Goal: Task Accomplishment & Management: Use online tool/utility

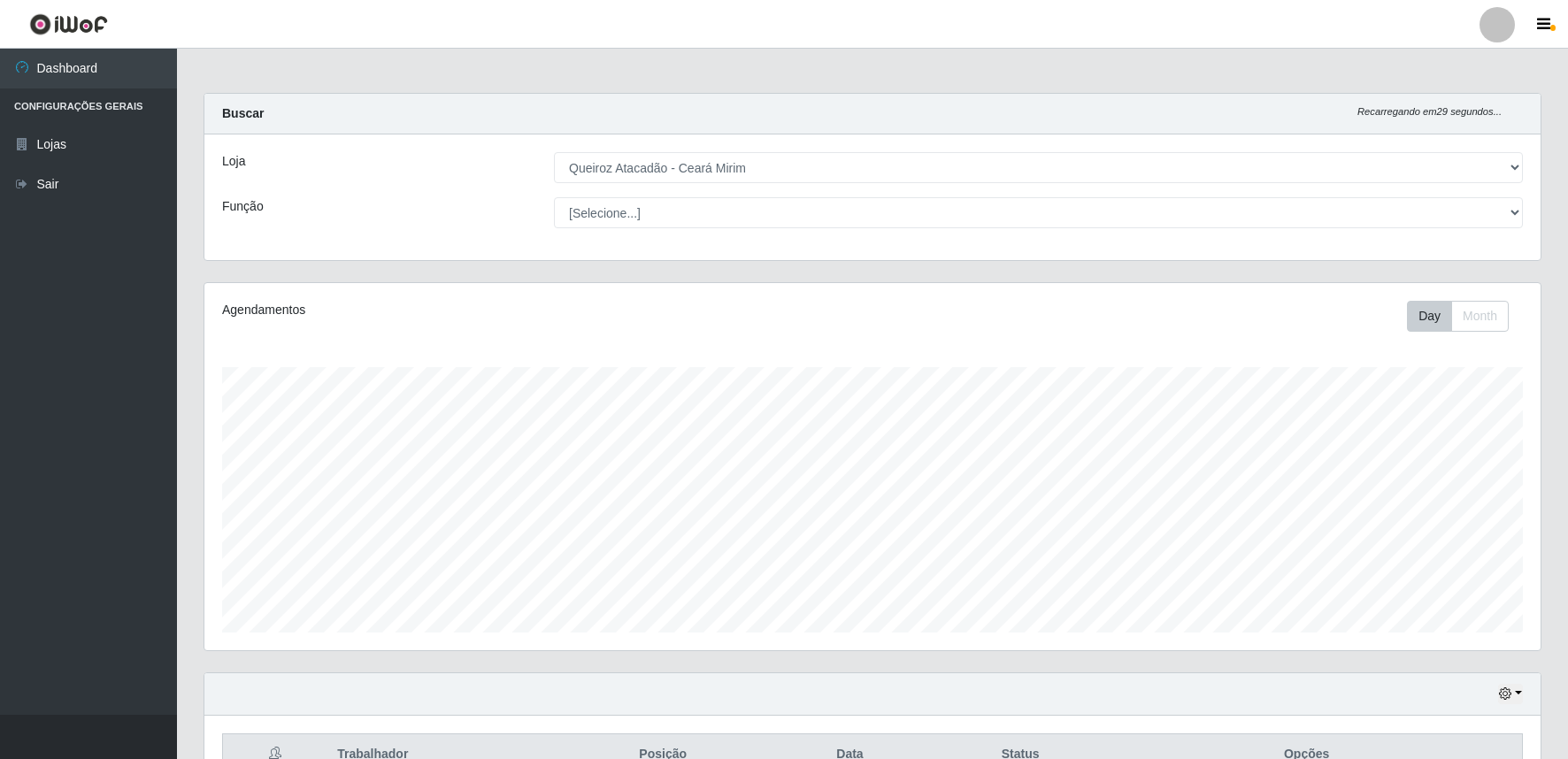
select select "465"
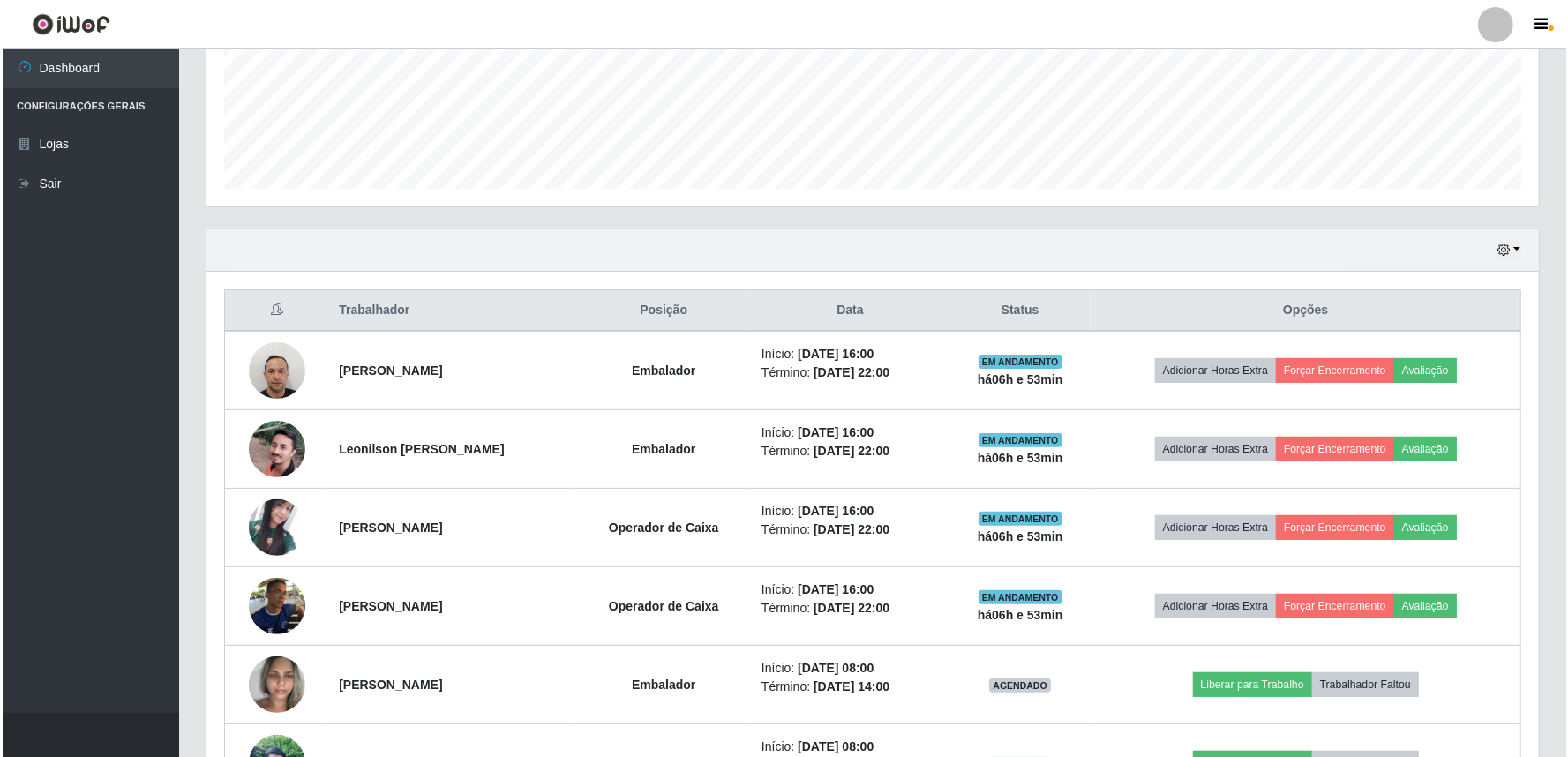
scroll to position [365, 1332]
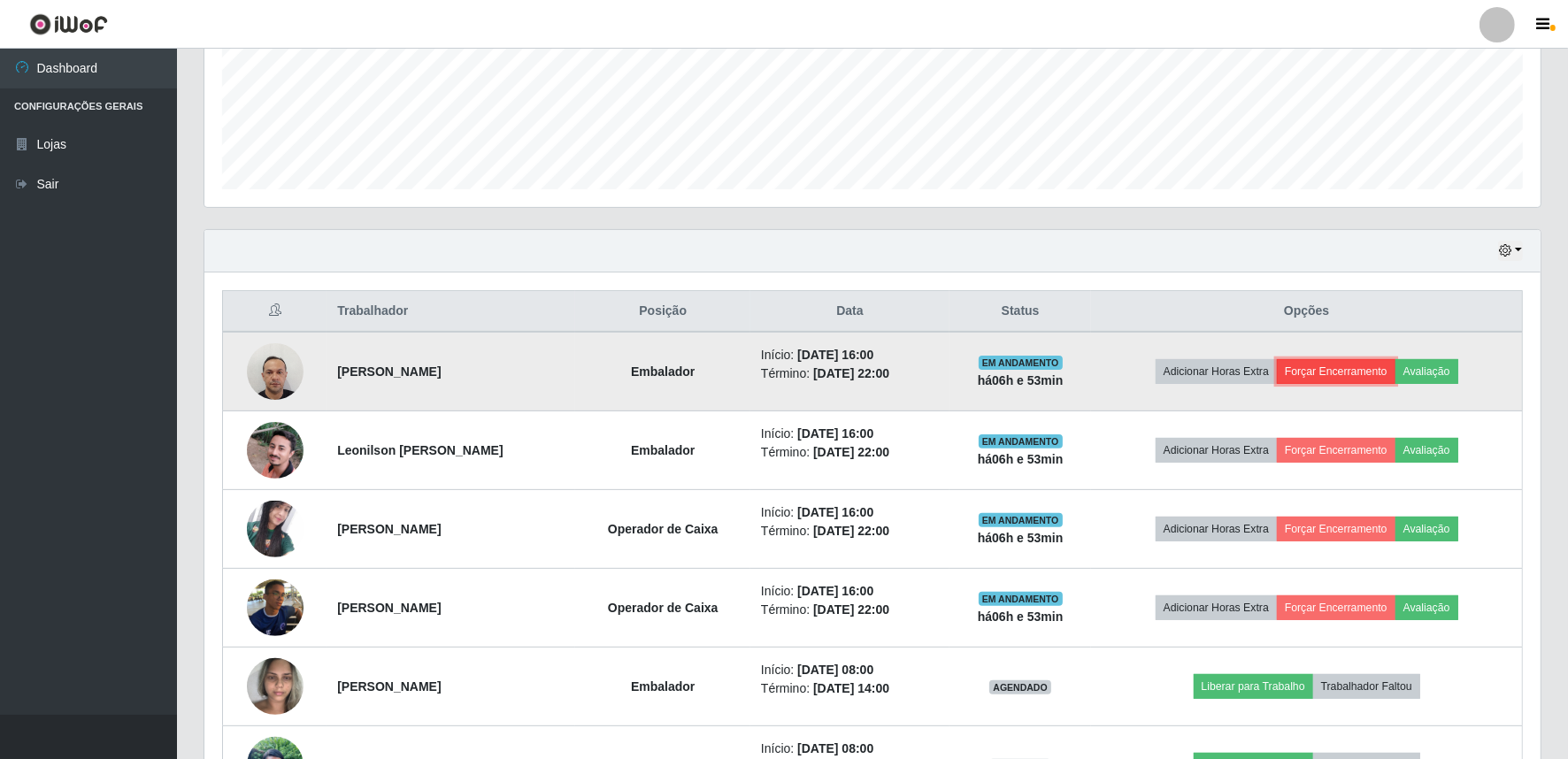
click at [1353, 365] on button "Forçar Encerramento" at bounding box center [1336, 371] width 119 height 24
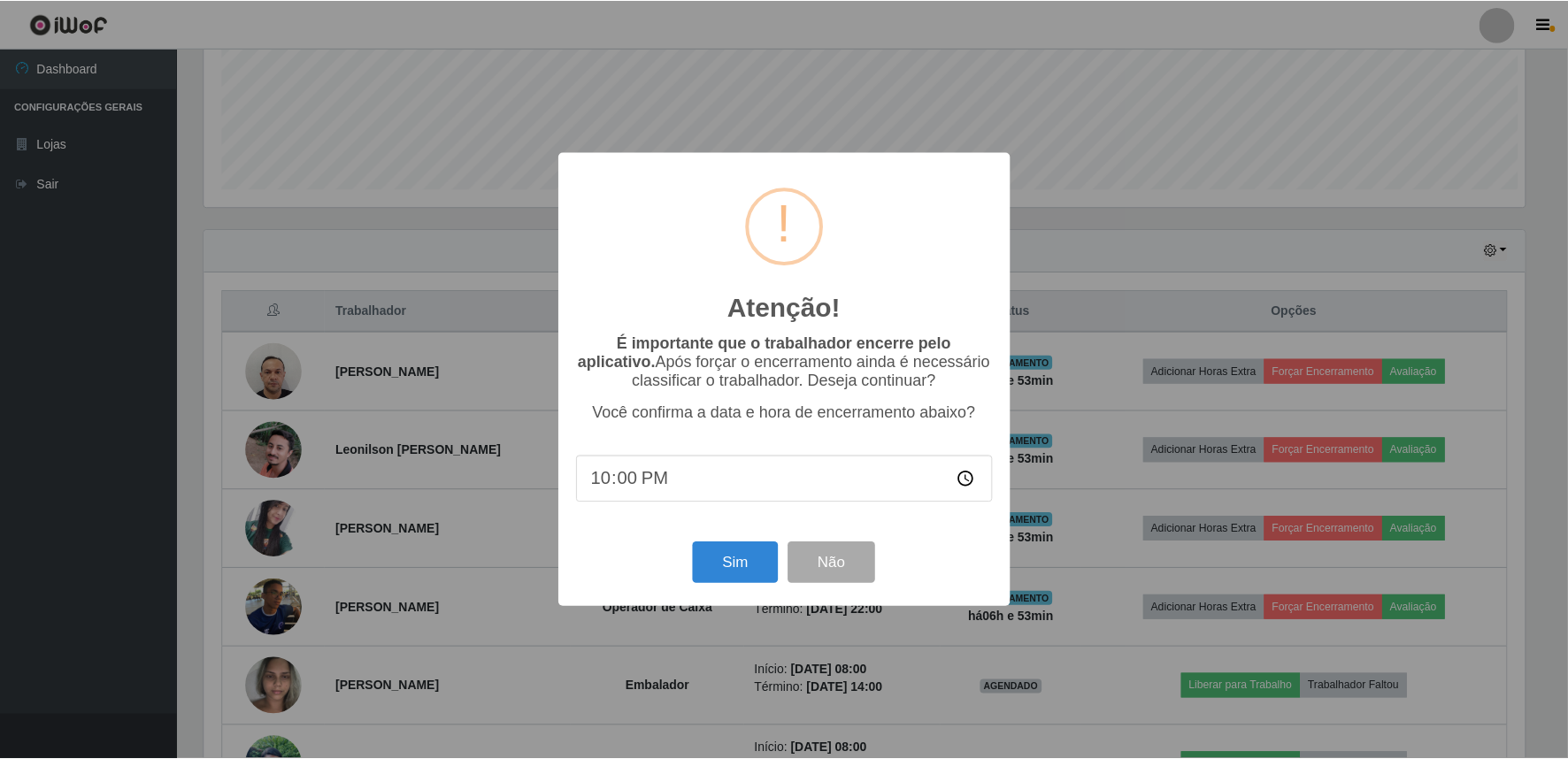
scroll to position [366, 1324]
click at [755, 552] on button "Sim" at bounding box center [737, 563] width 86 height 42
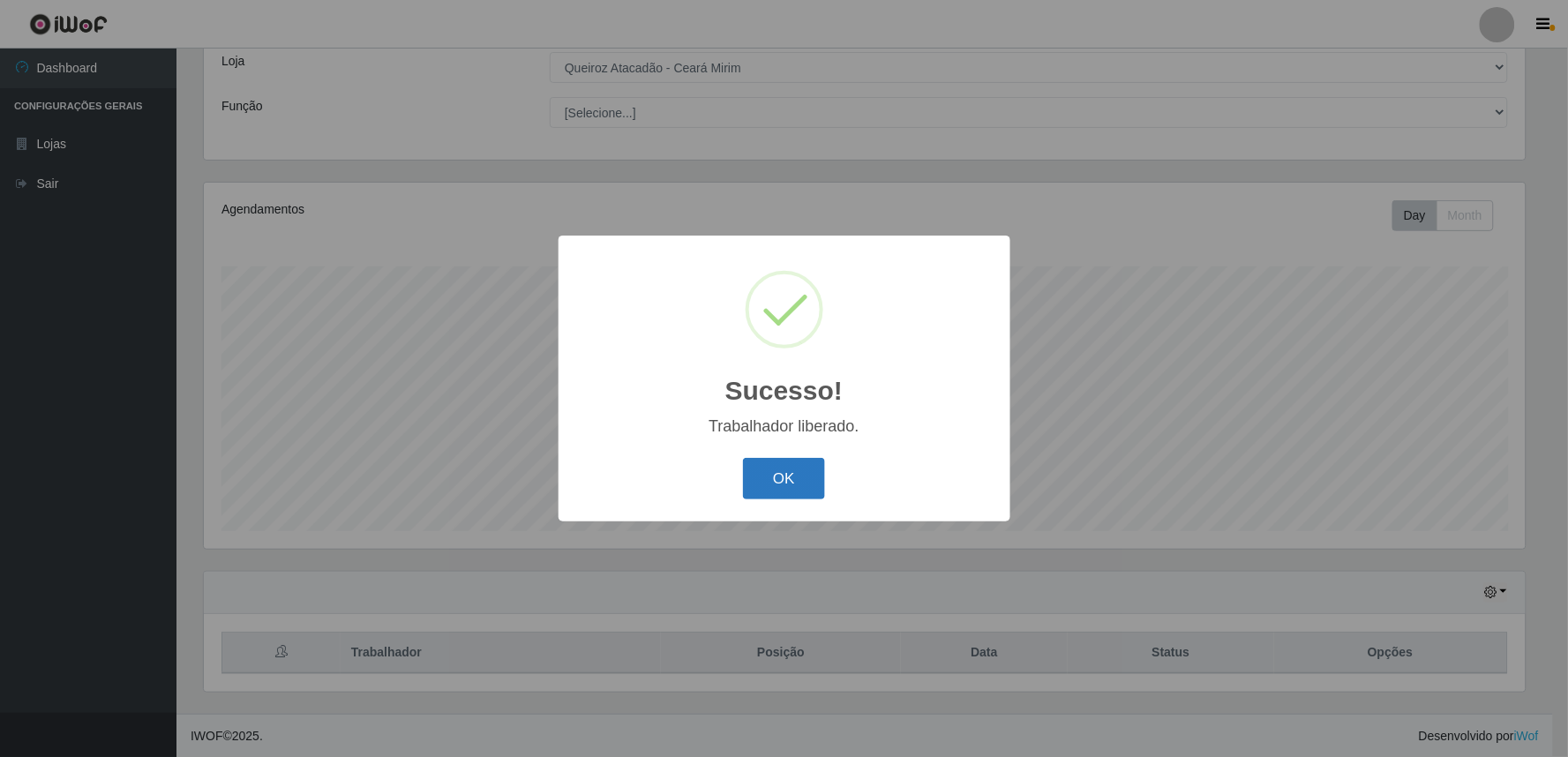
click at [807, 481] on button "OK" at bounding box center [783, 479] width 82 height 42
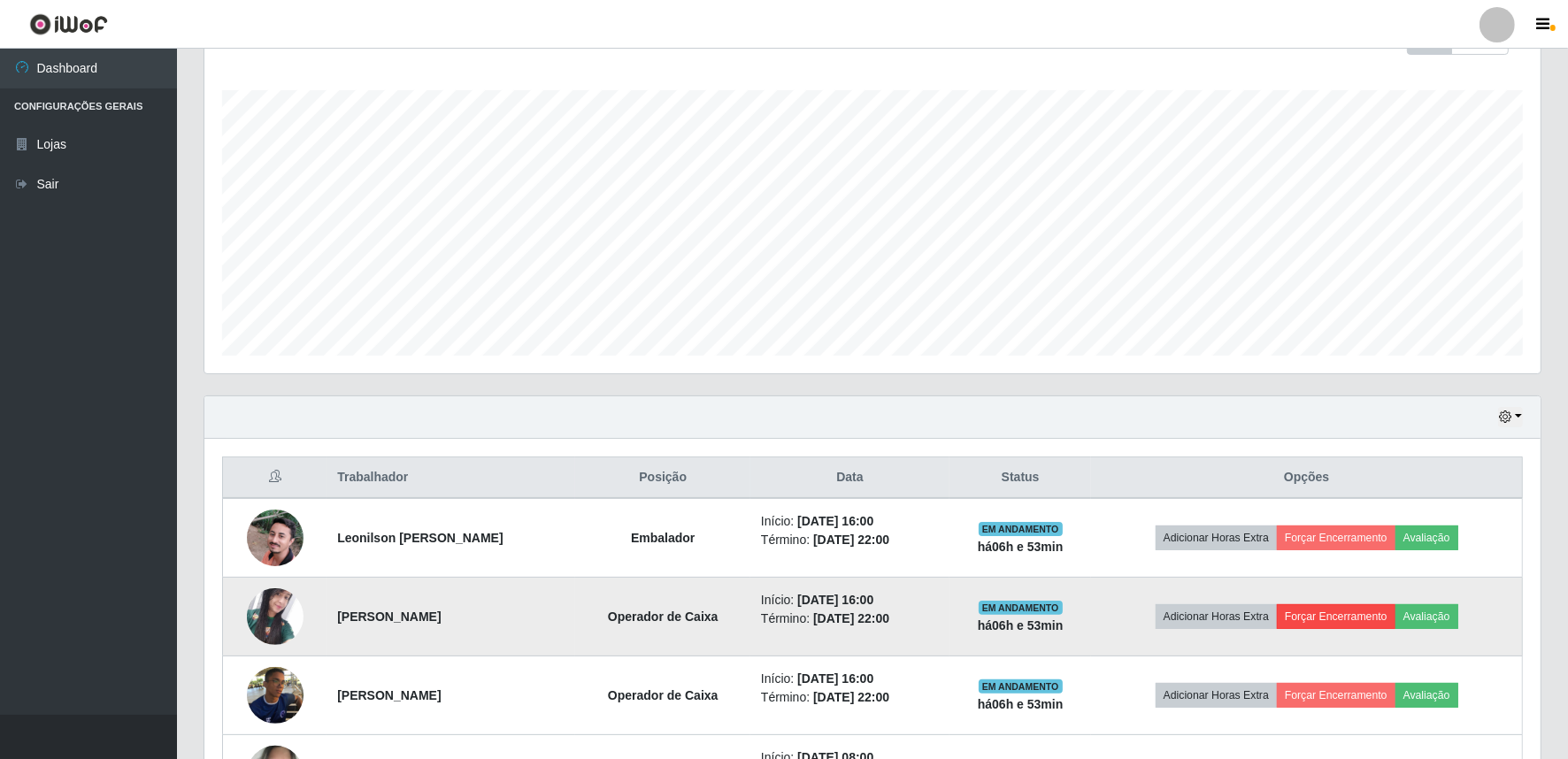
scroll to position [361, 0]
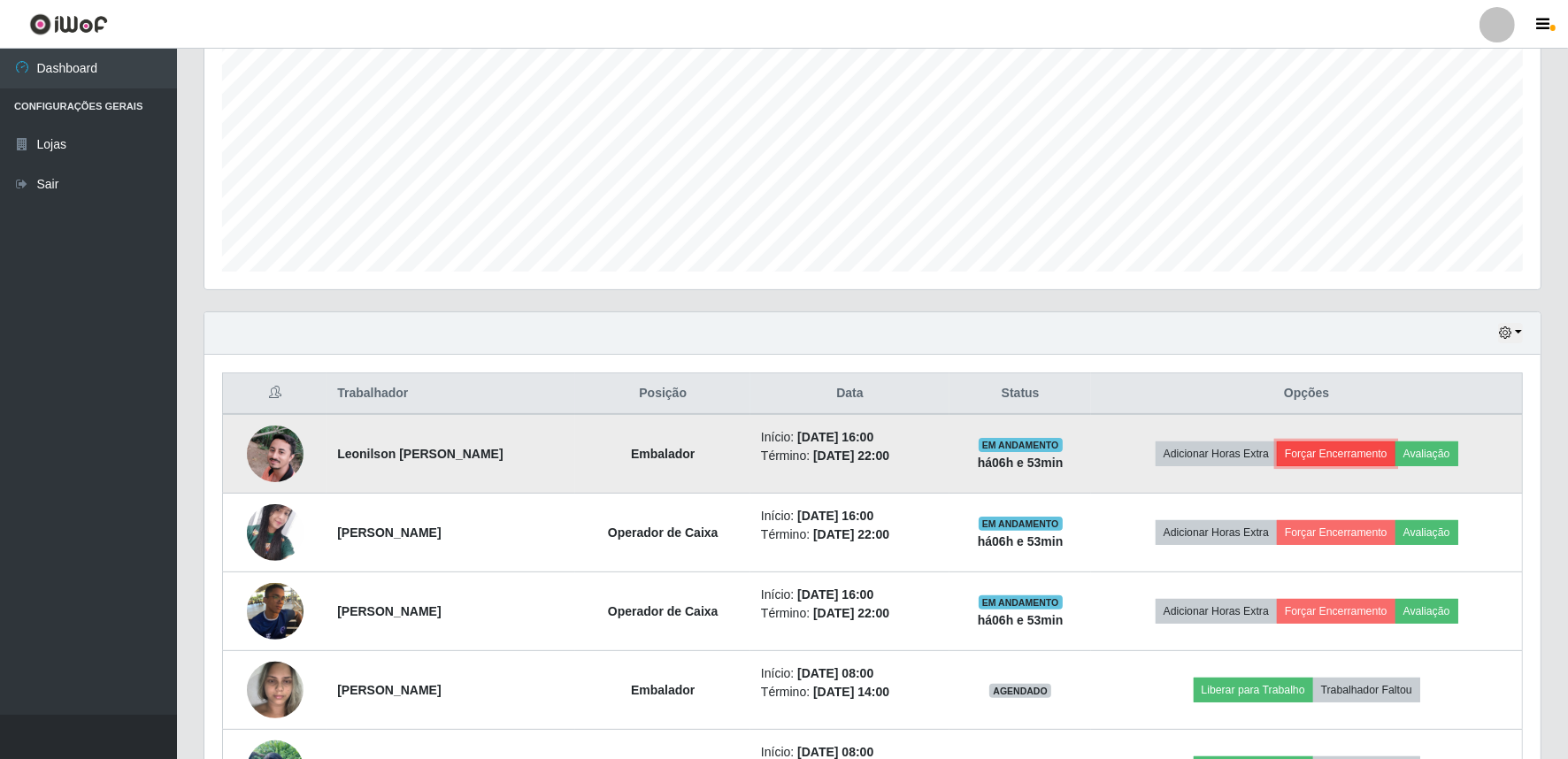
click at [1359, 451] on button "Forçar Encerramento" at bounding box center [1336, 453] width 119 height 24
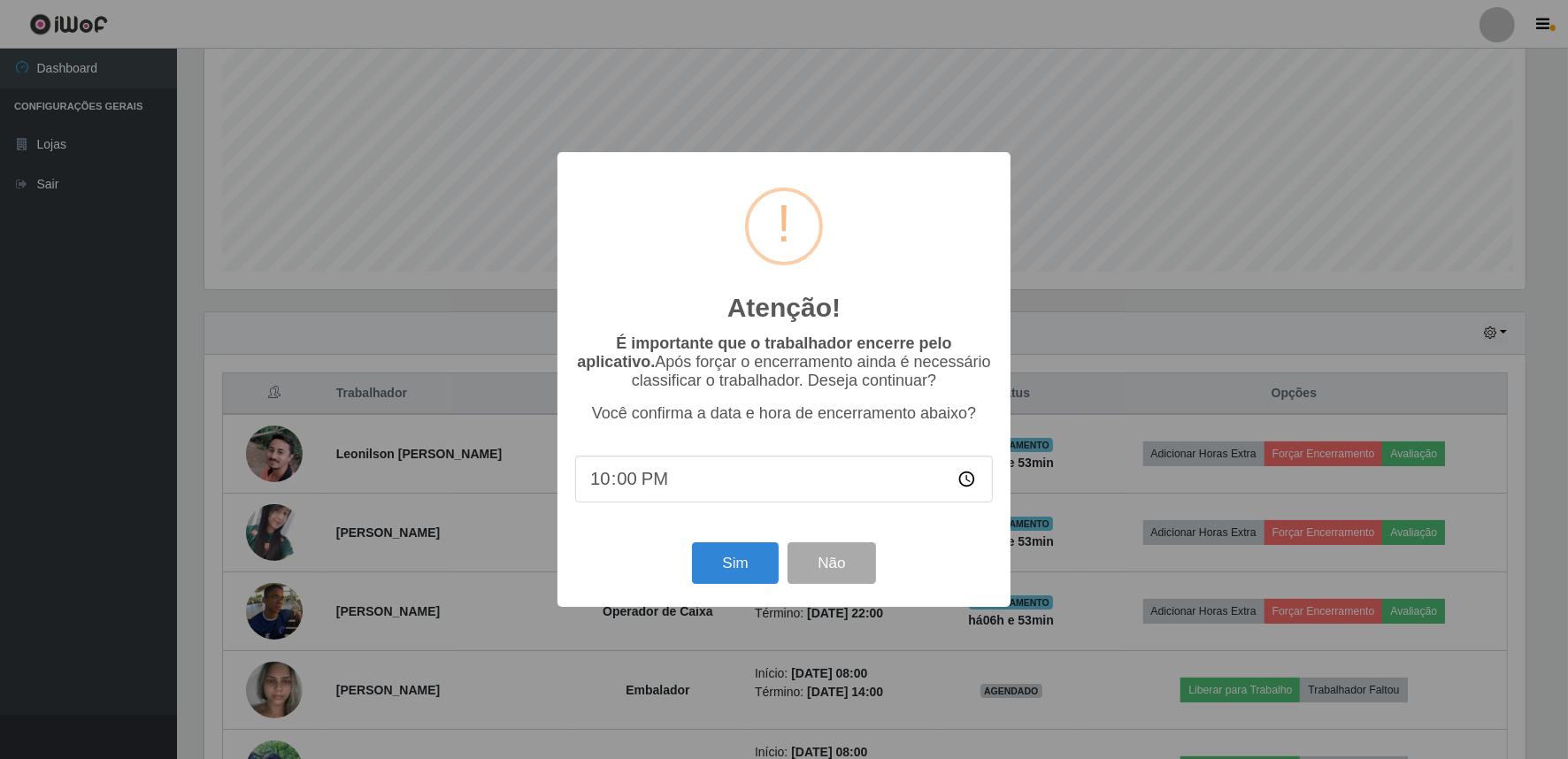
scroll to position [366, 1324]
click at [706, 554] on button "Sim" at bounding box center [737, 563] width 86 height 42
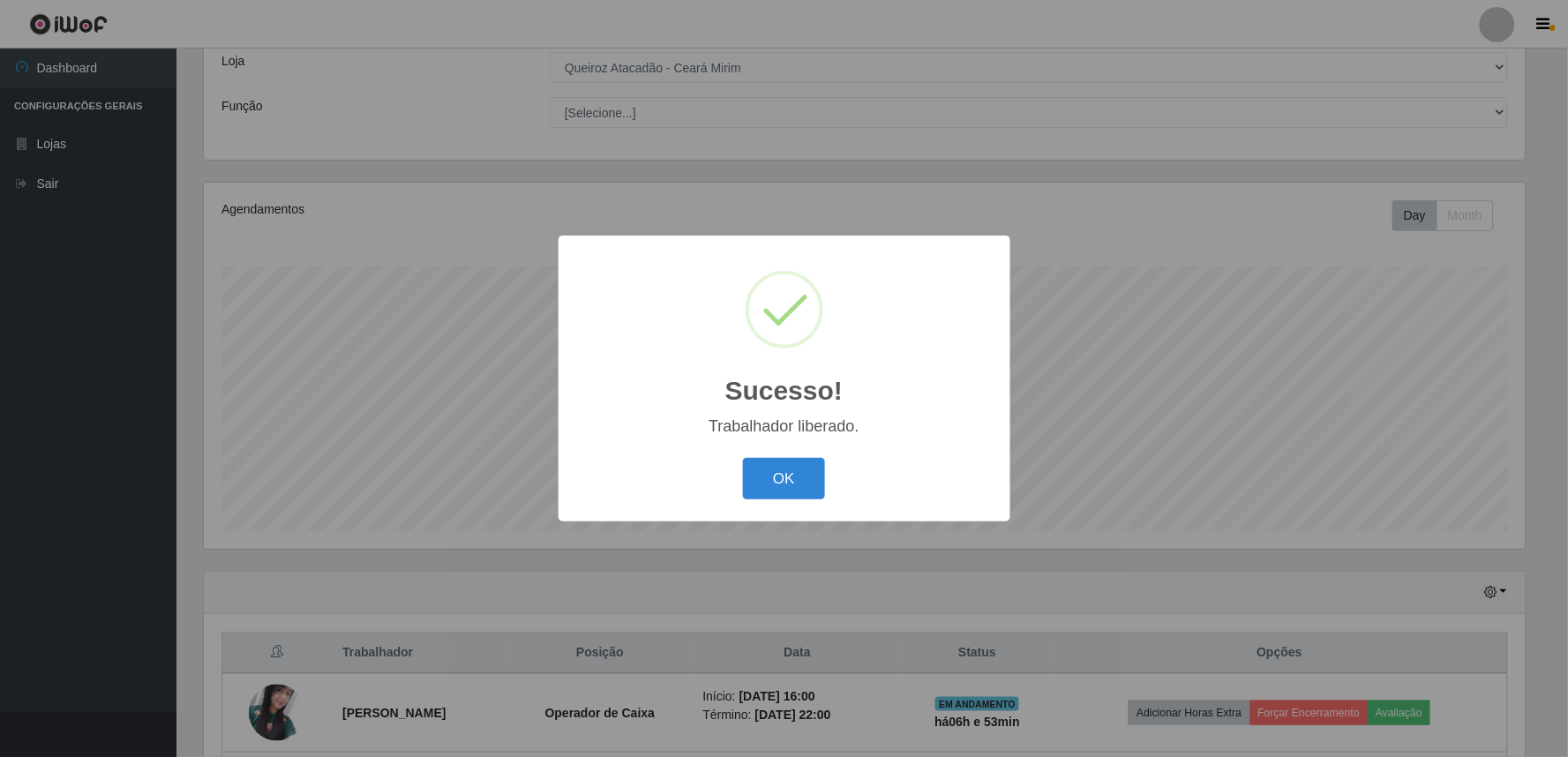
click at [835, 487] on div "OK Cancel" at bounding box center [784, 479] width 416 height 51
click at [804, 478] on button "OK" at bounding box center [783, 479] width 82 height 42
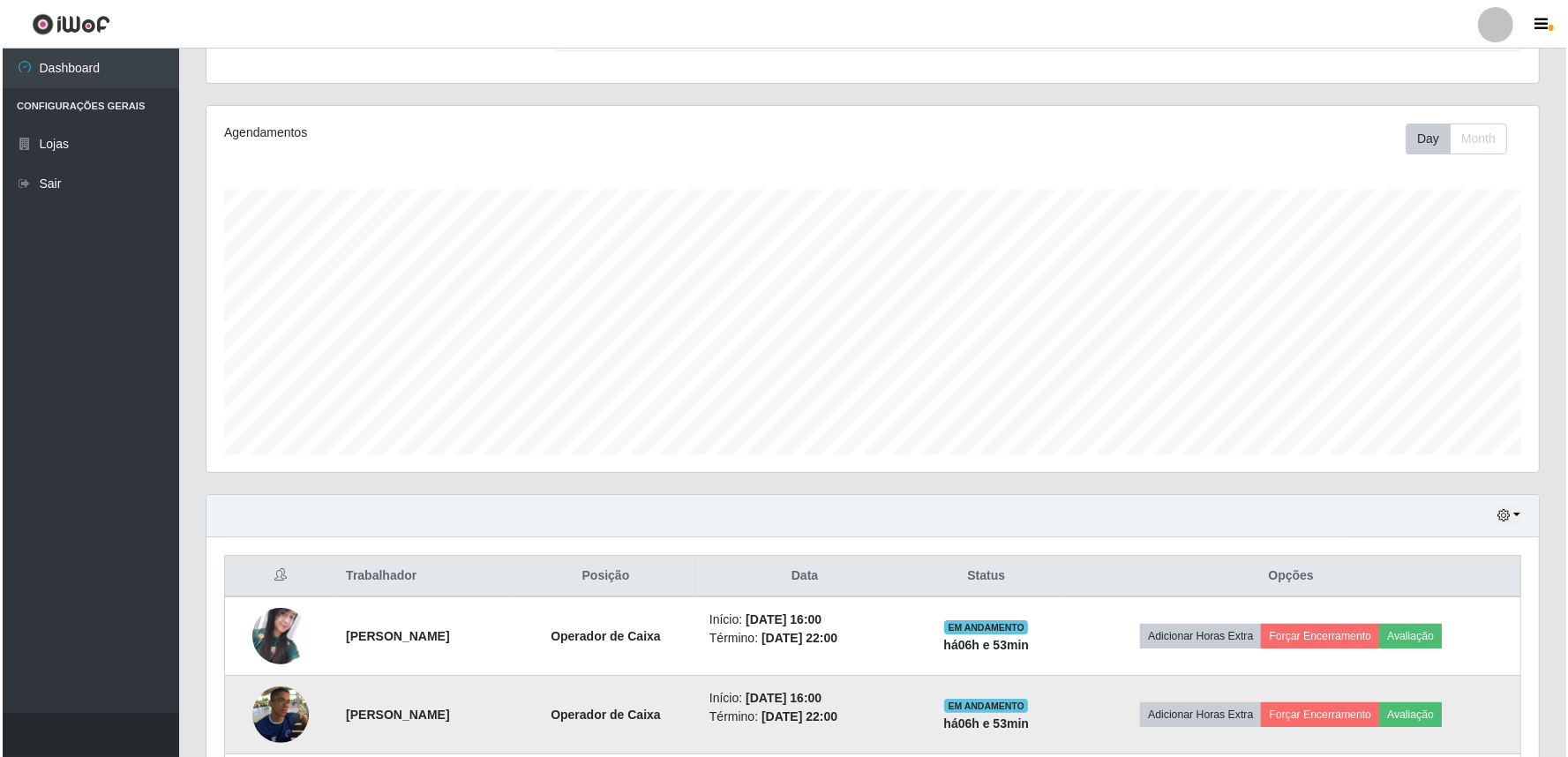
scroll to position [361, 0]
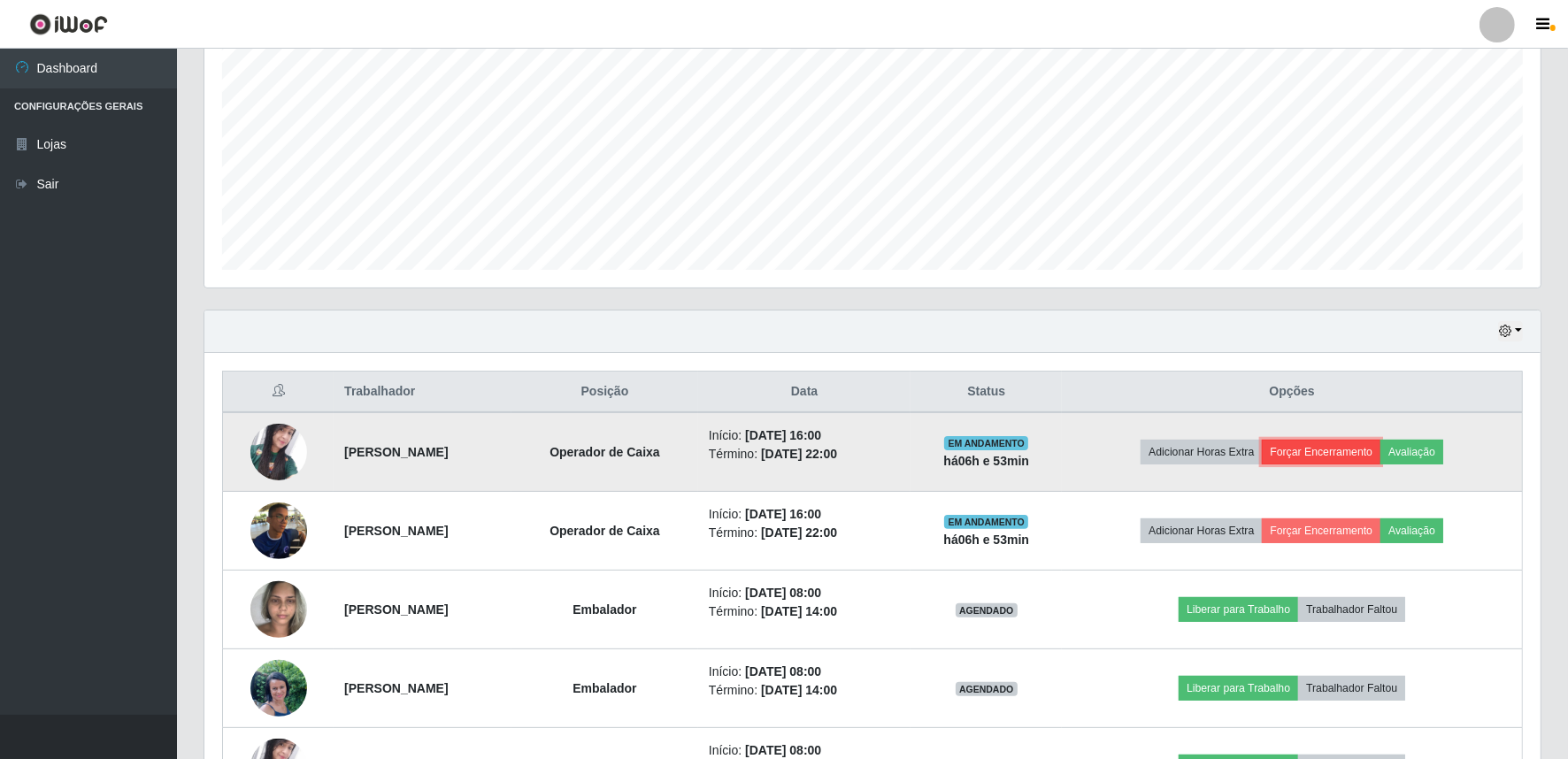
click at [1357, 456] on button "Forçar Encerramento" at bounding box center [1321, 451] width 119 height 24
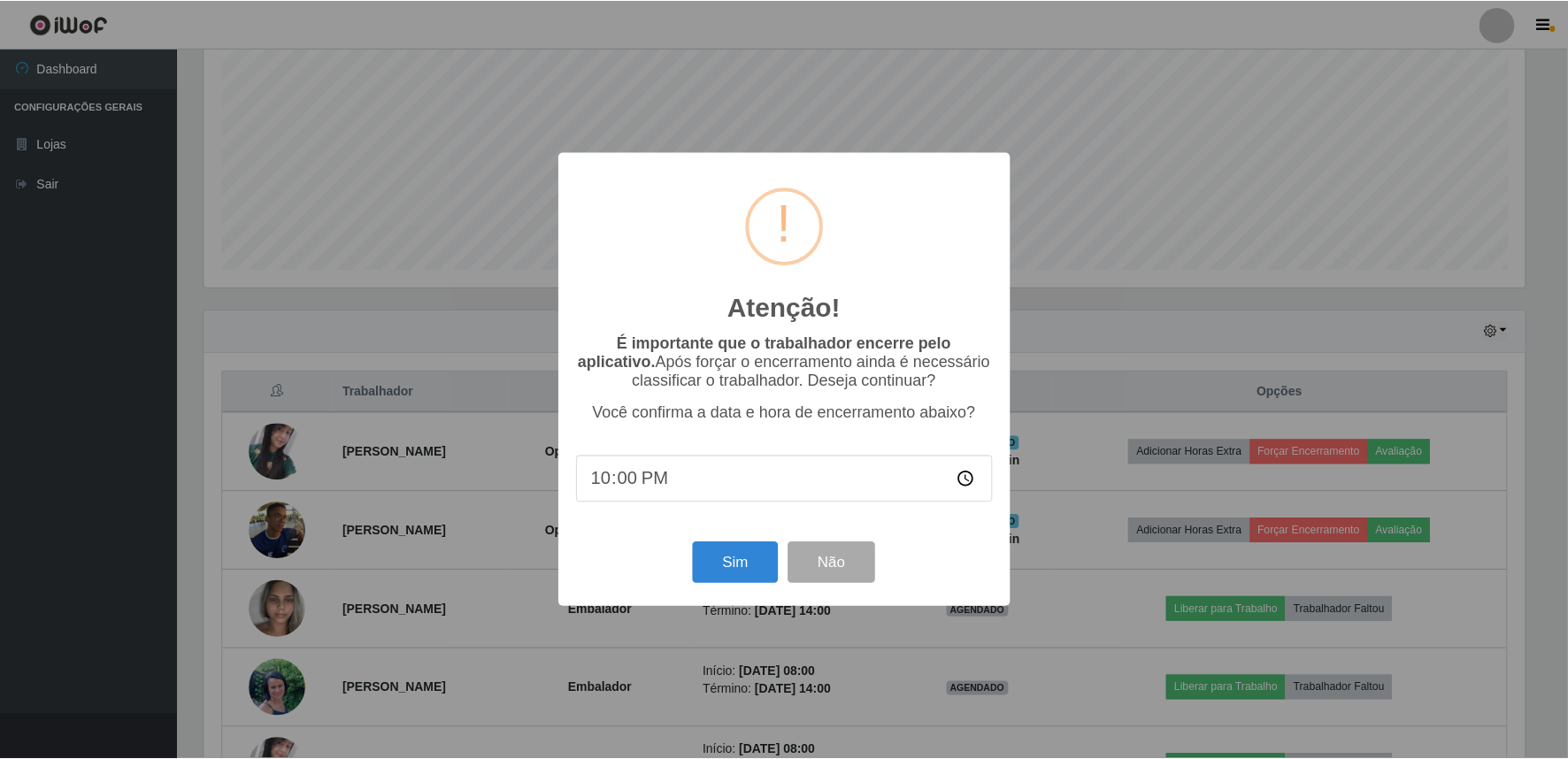
scroll to position [366, 1324]
click at [736, 564] on button "Sim" at bounding box center [737, 563] width 86 height 42
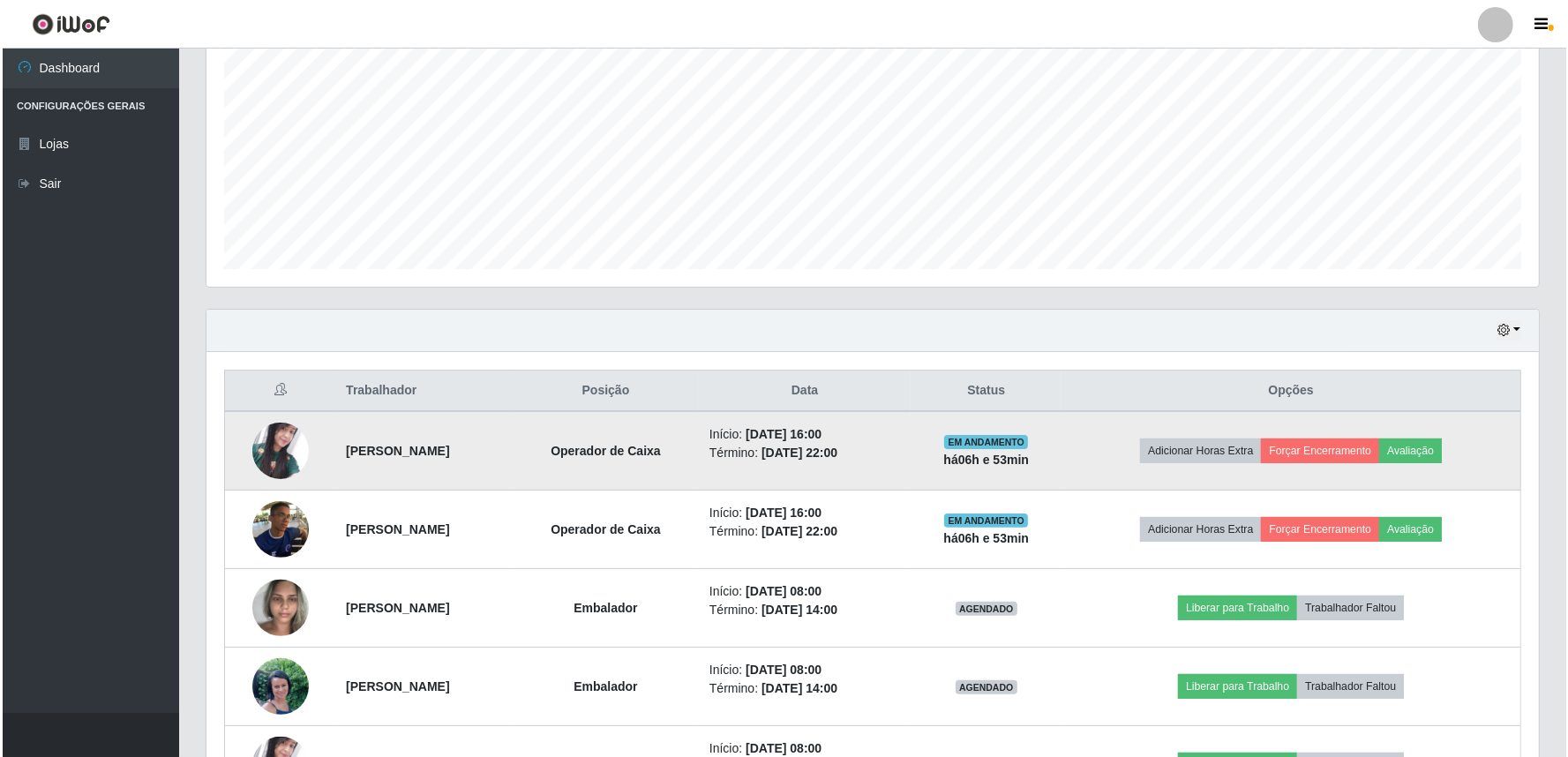
scroll to position [0, 0]
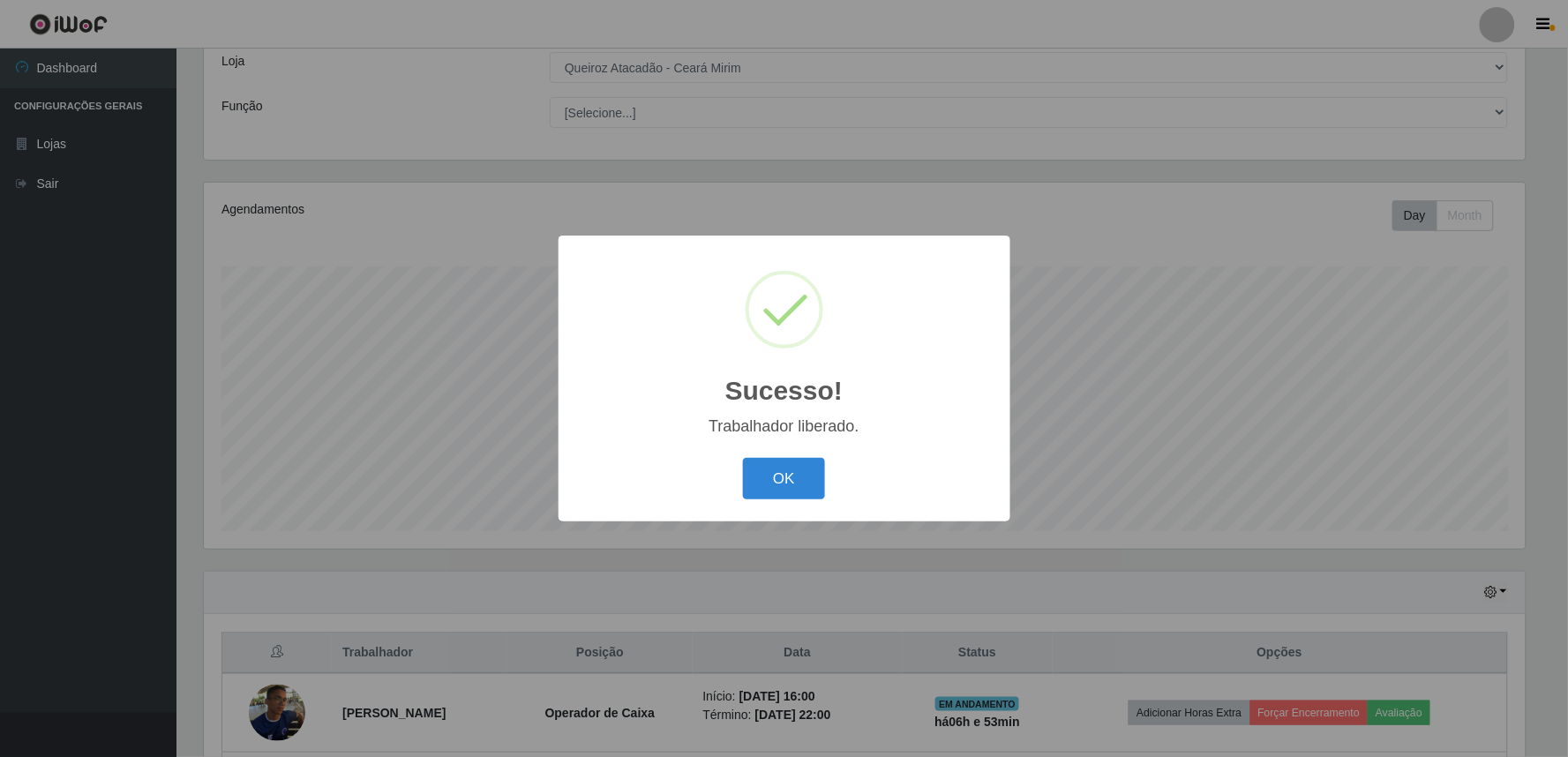
drag, startPoint x: 785, startPoint y: 469, endPoint x: 1311, endPoint y: 486, distance: 526.3
click at [786, 471] on button "OK" at bounding box center [783, 479] width 82 height 42
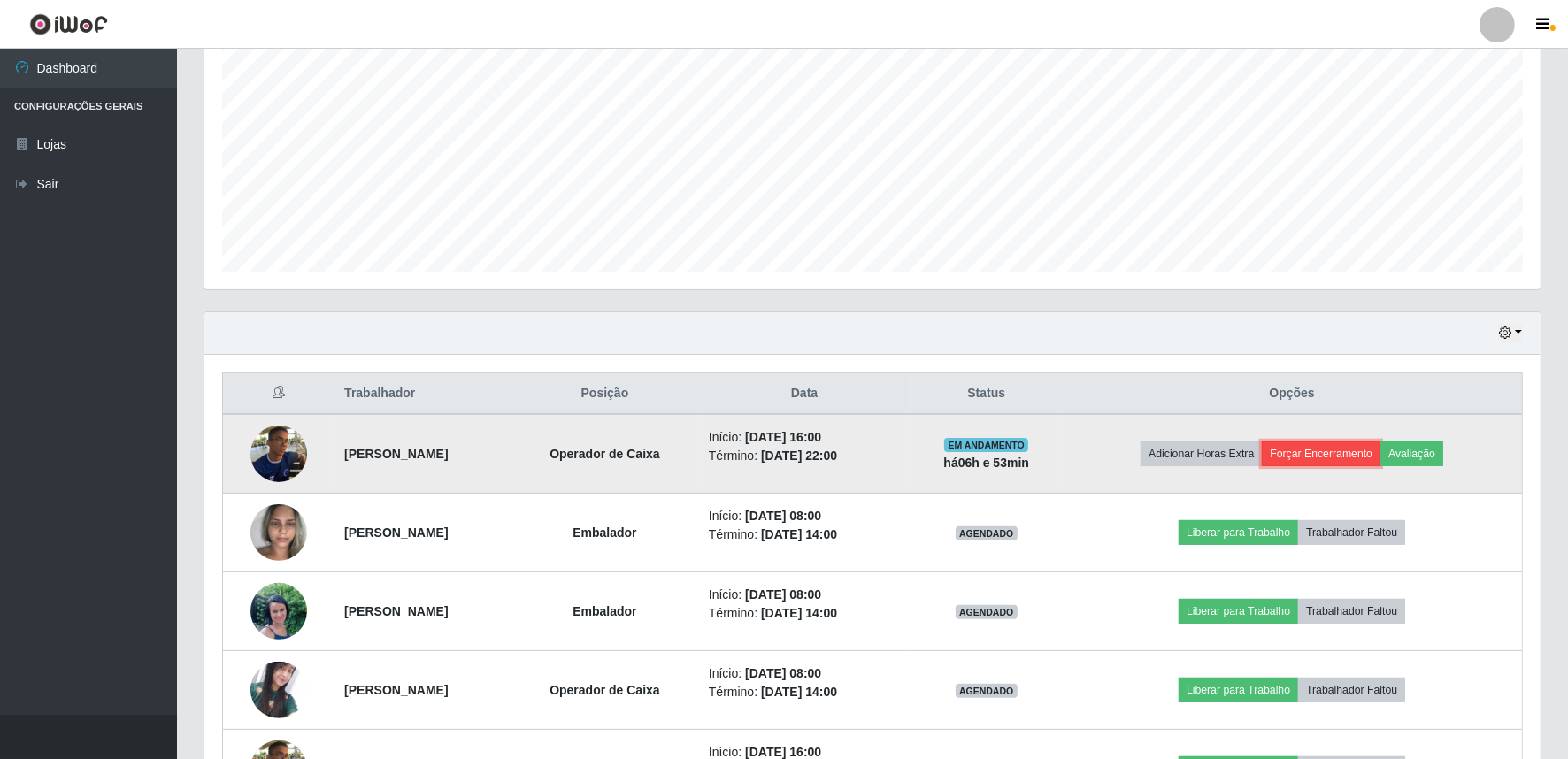
click at [1352, 454] on button "Forçar Encerramento" at bounding box center [1321, 453] width 119 height 24
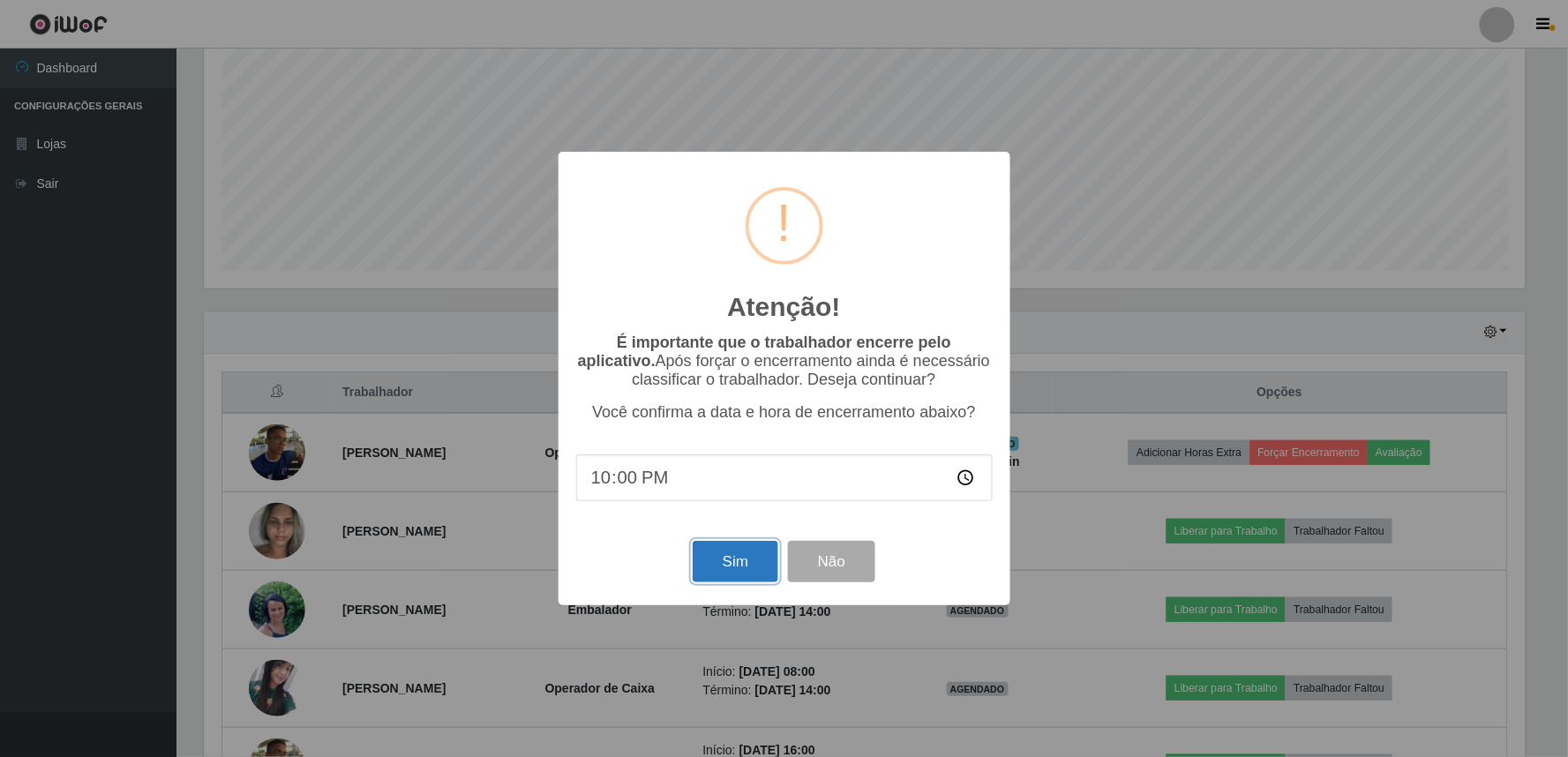
click at [733, 565] on button "Sim" at bounding box center [735, 562] width 86 height 42
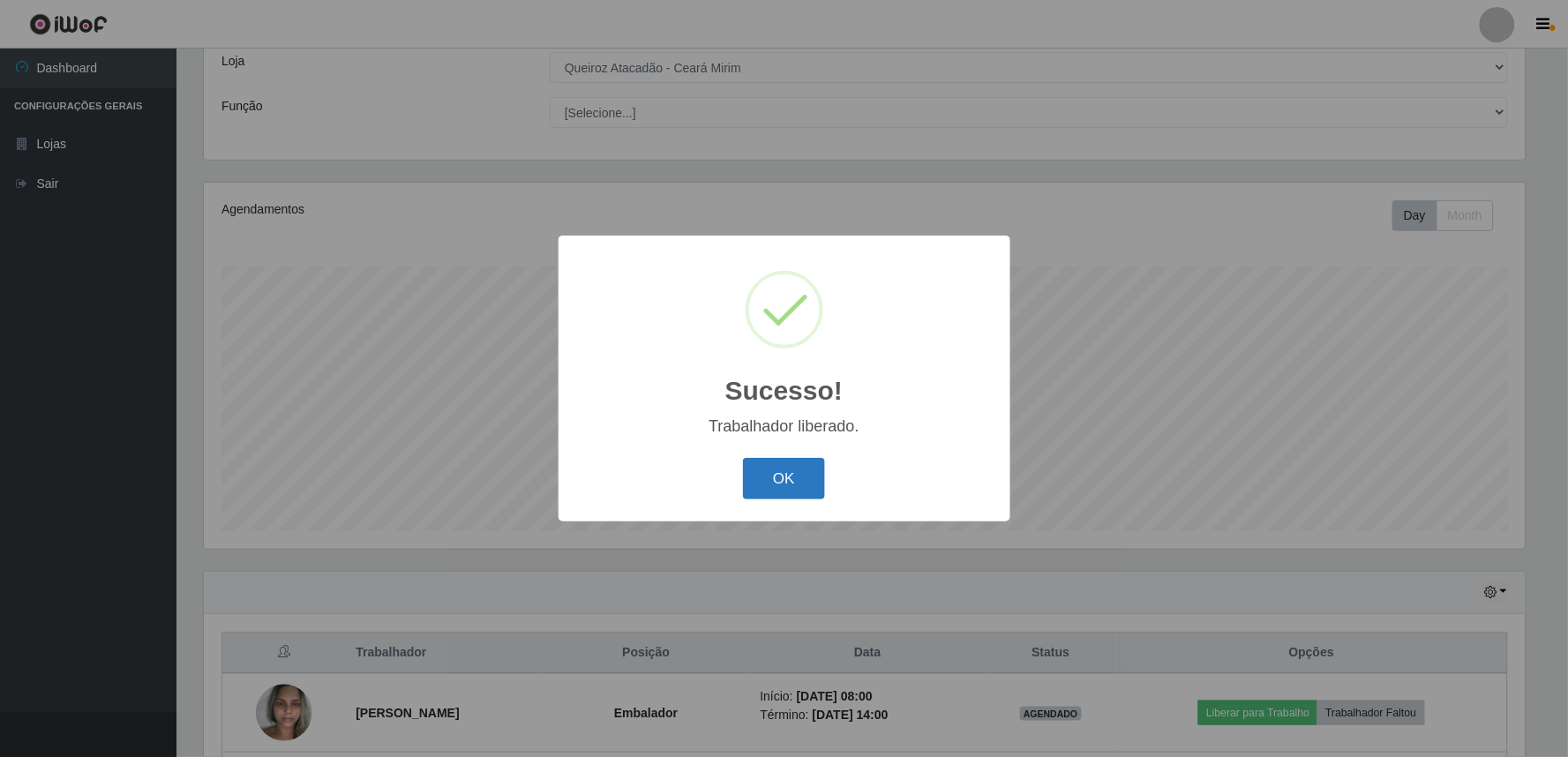
click at [779, 469] on button "OK" at bounding box center [783, 479] width 82 height 42
